Goal: Navigation & Orientation: Understand site structure

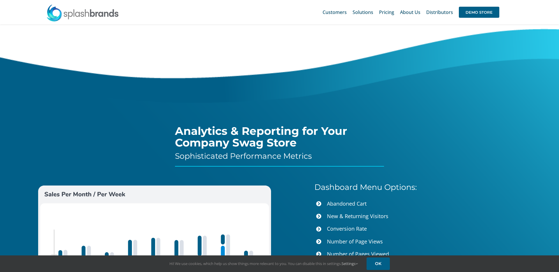
scroll to position [2153, 0]
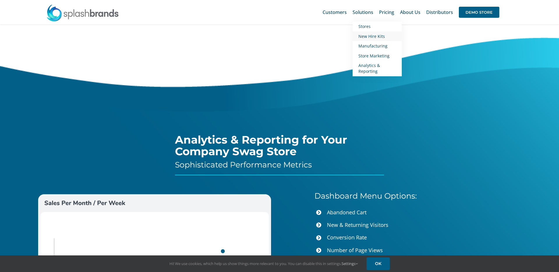
click at [366, 37] on span "New Hire Kits" at bounding box center [372, 37] width 27 height 6
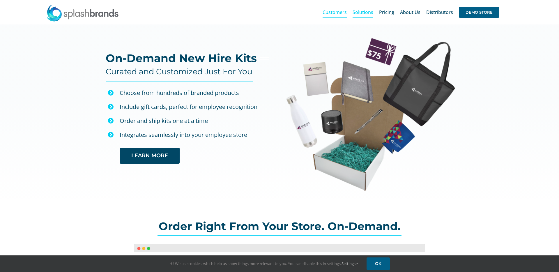
click at [341, 11] on span "Customers" at bounding box center [335, 12] width 24 height 5
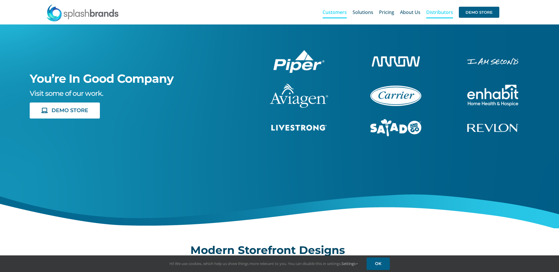
click at [444, 14] on span "Distributors" at bounding box center [440, 12] width 27 height 5
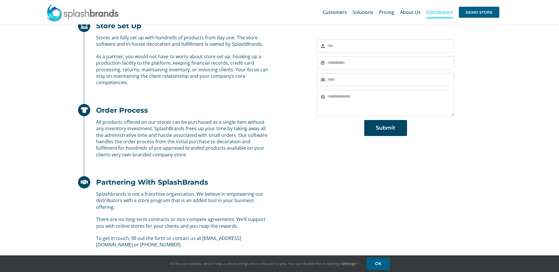
scroll to position [189, 0]
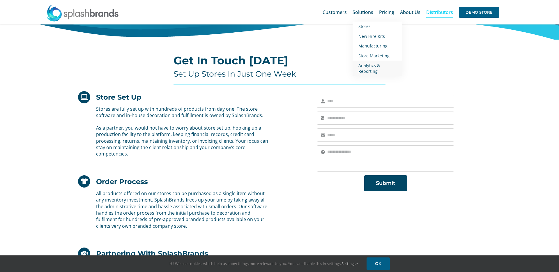
click at [370, 69] on span "Analytics & Reporting" at bounding box center [370, 68] width 22 height 11
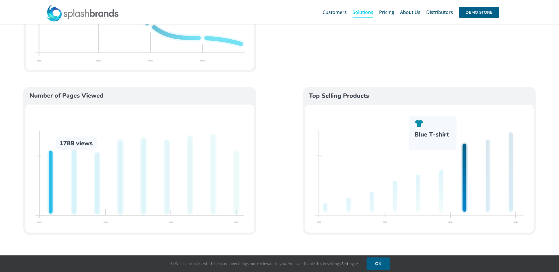
scroll to position [450, 0]
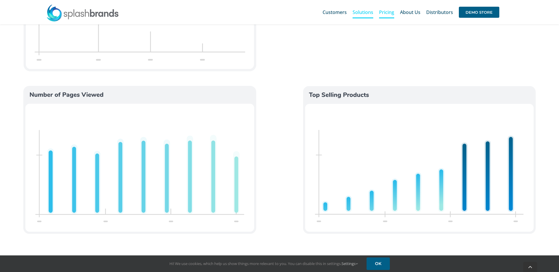
click at [386, 10] on span "Pricing" at bounding box center [386, 12] width 15 height 5
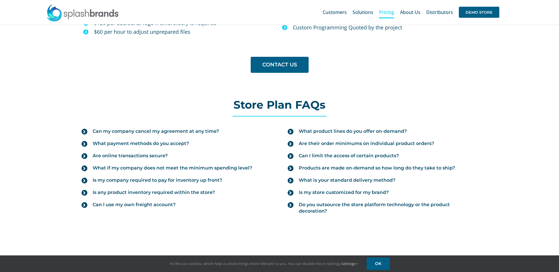
scroll to position [650, 0]
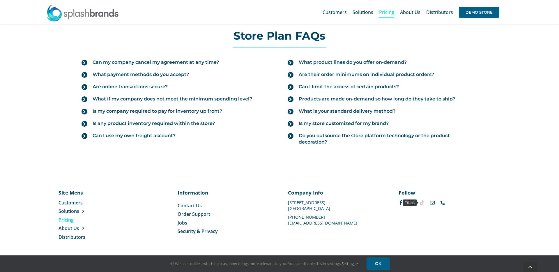
click at [422, 203] on link "tiktok" at bounding box center [422, 202] width 5 height 5
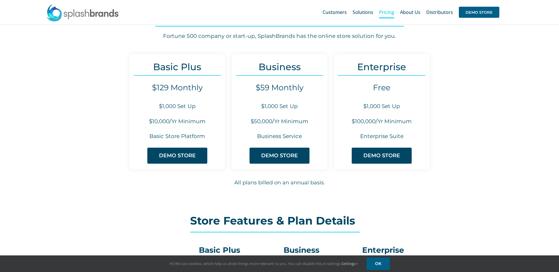
scroll to position [0, 0]
